Goal: Task Accomplishment & Management: Manage account settings

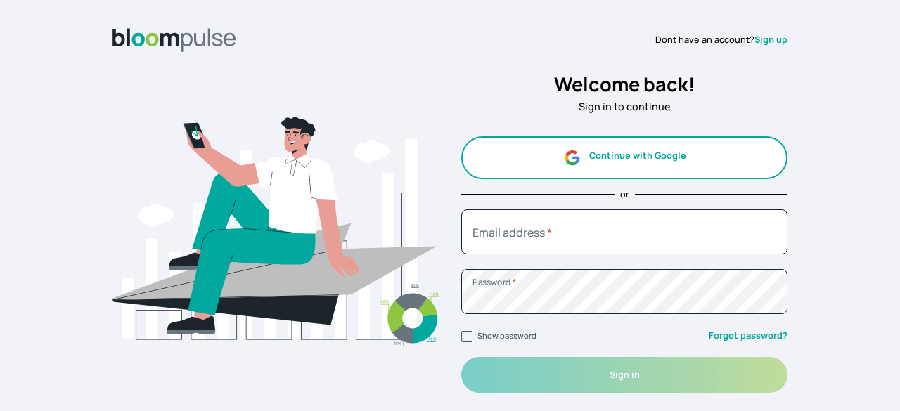
click at [555, 244] on input "Email address *" at bounding box center [624, 231] width 326 height 45
type input "[EMAIL_ADDRESS][DOMAIN_NAME]"
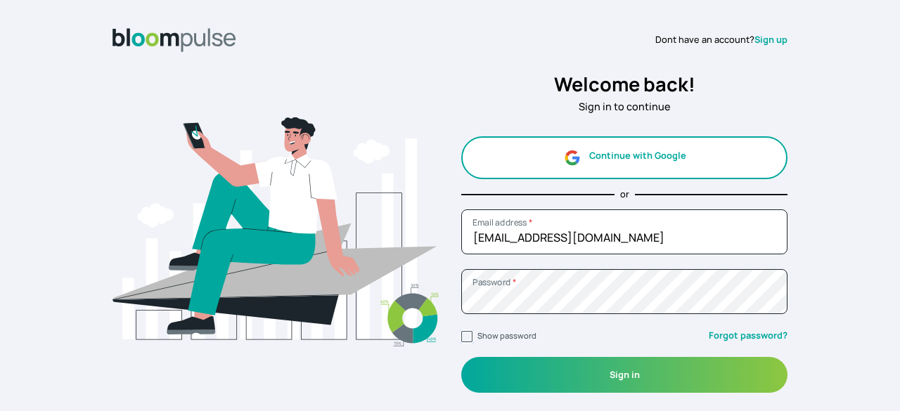
click at [461, 339] on input "Show password" at bounding box center [466, 336] width 11 height 11
checkbox input "true"
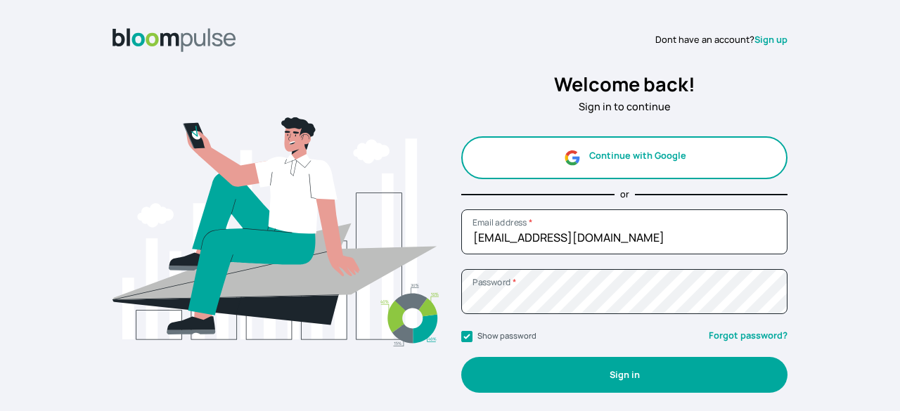
click at [498, 384] on button "Sign in" at bounding box center [624, 375] width 326 height 36
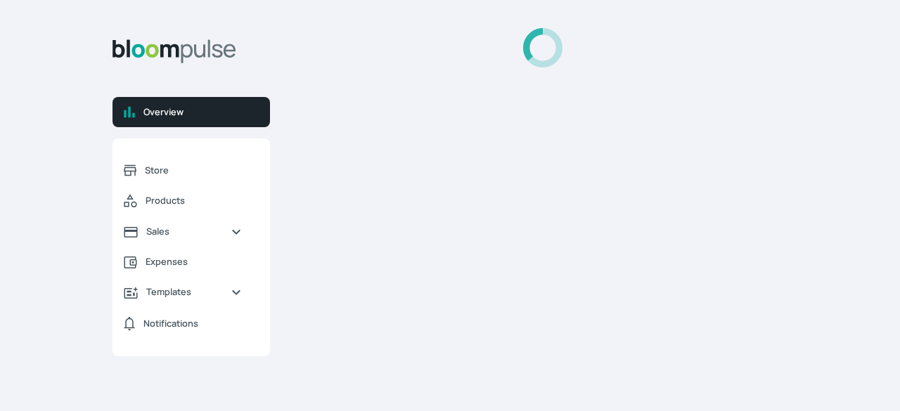
select select "2025"
